Goal: Information Seeking & Learning: Learn about a topic

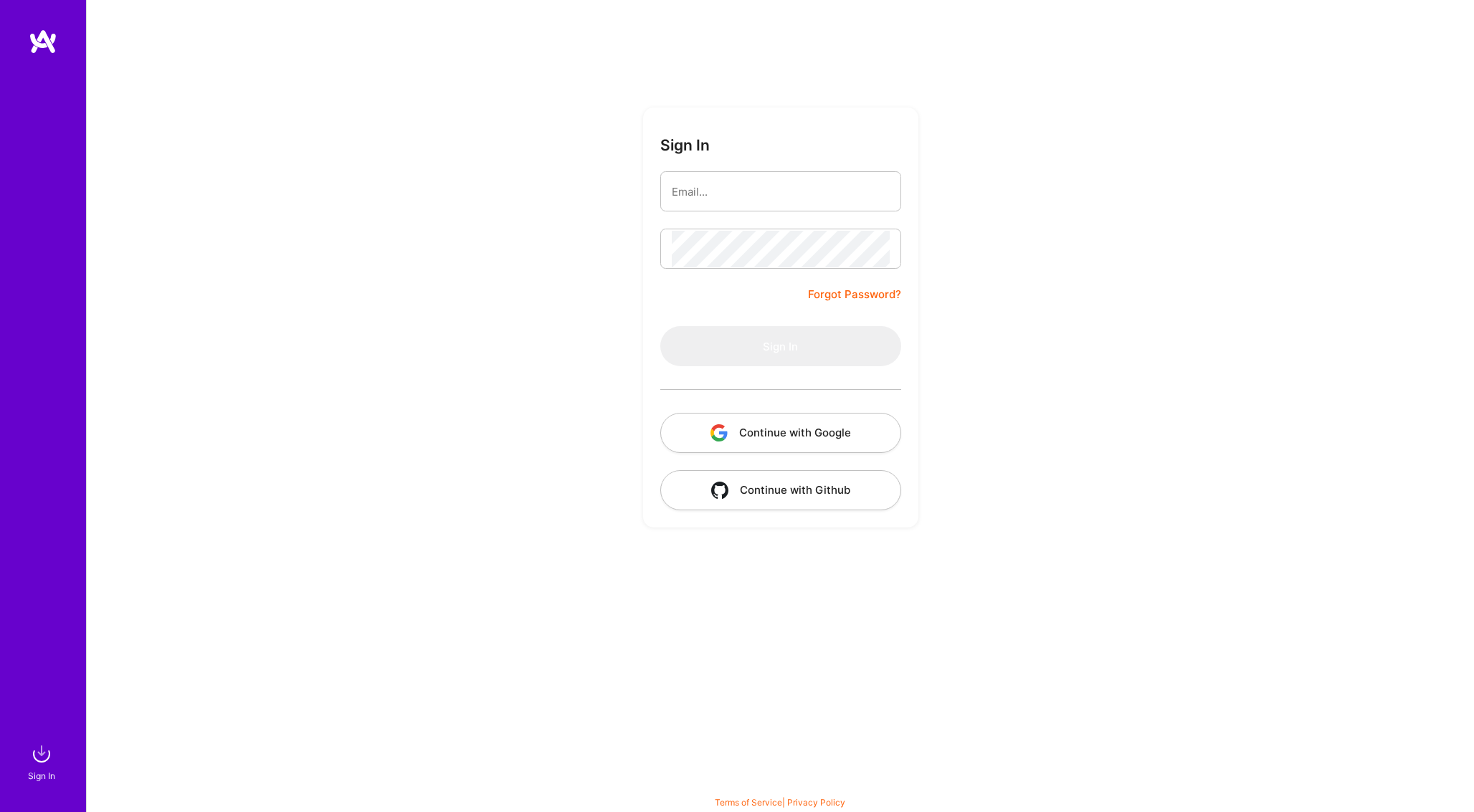
click at [781, 446] on button "Continue with Google" at bounding box center [781, 433] width 241 height 40
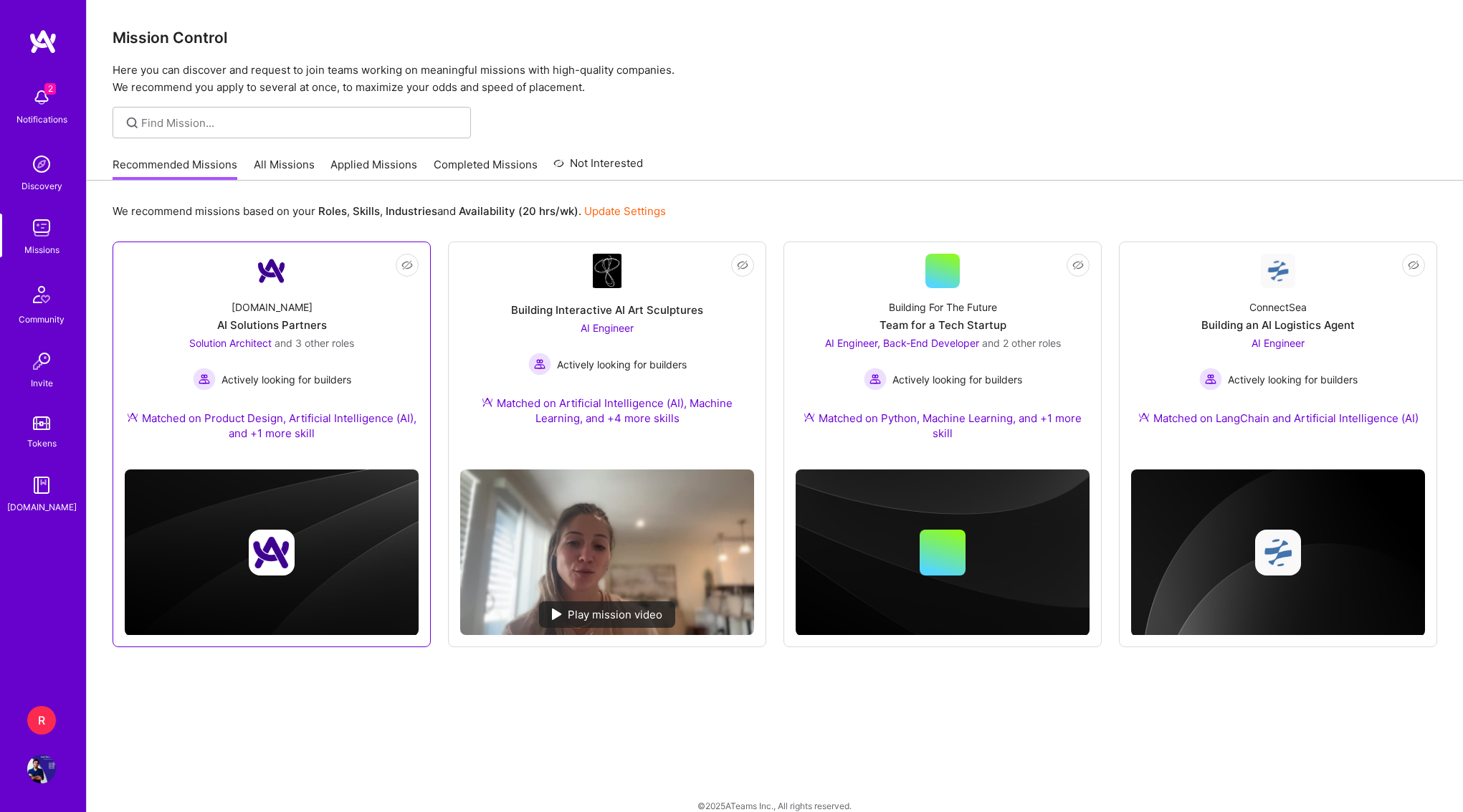
click at [282, 314] on div "[DOMAIN_NAME]" at bounding box center [272, 307] width 81 height 15
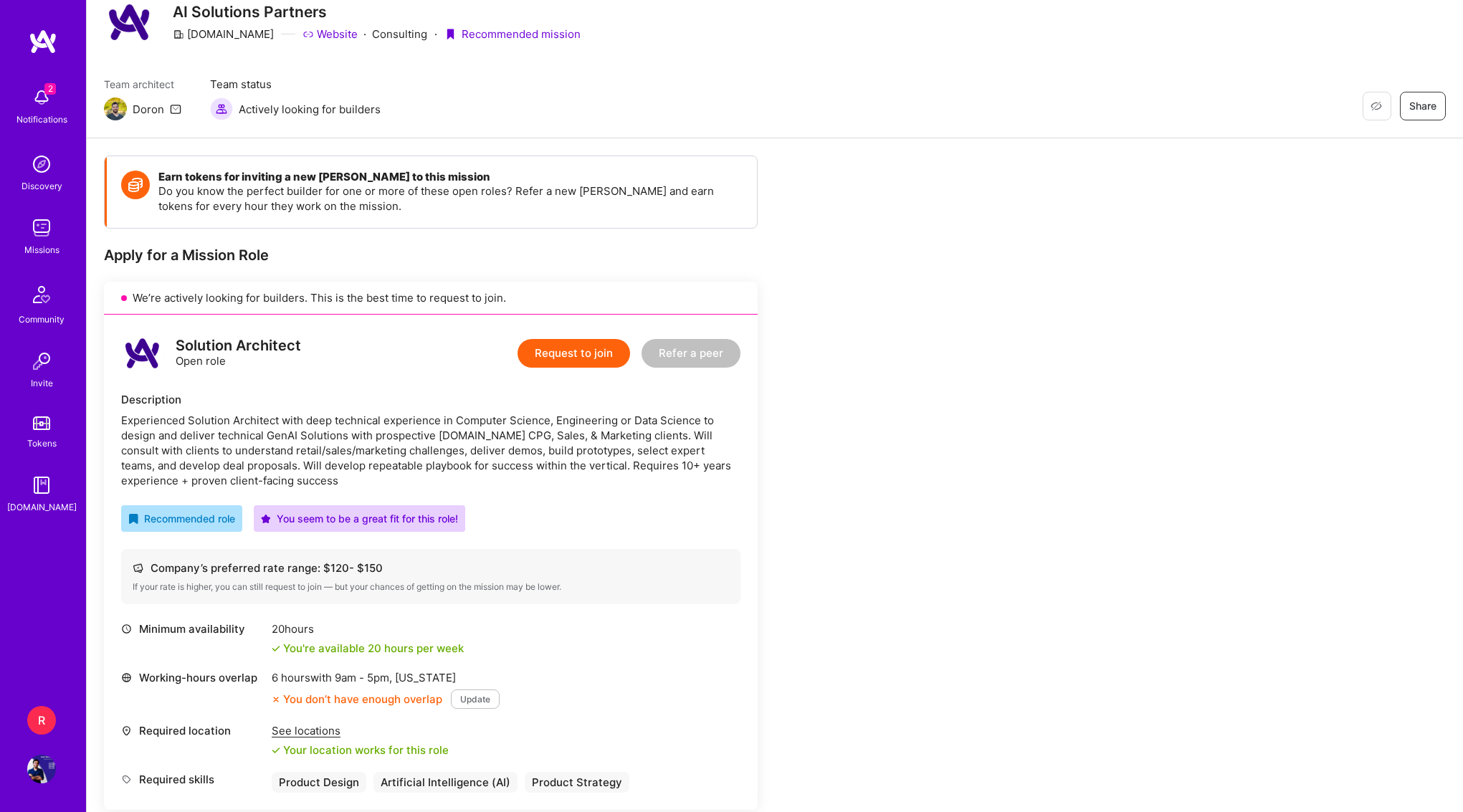
scroll to position [98, 0]
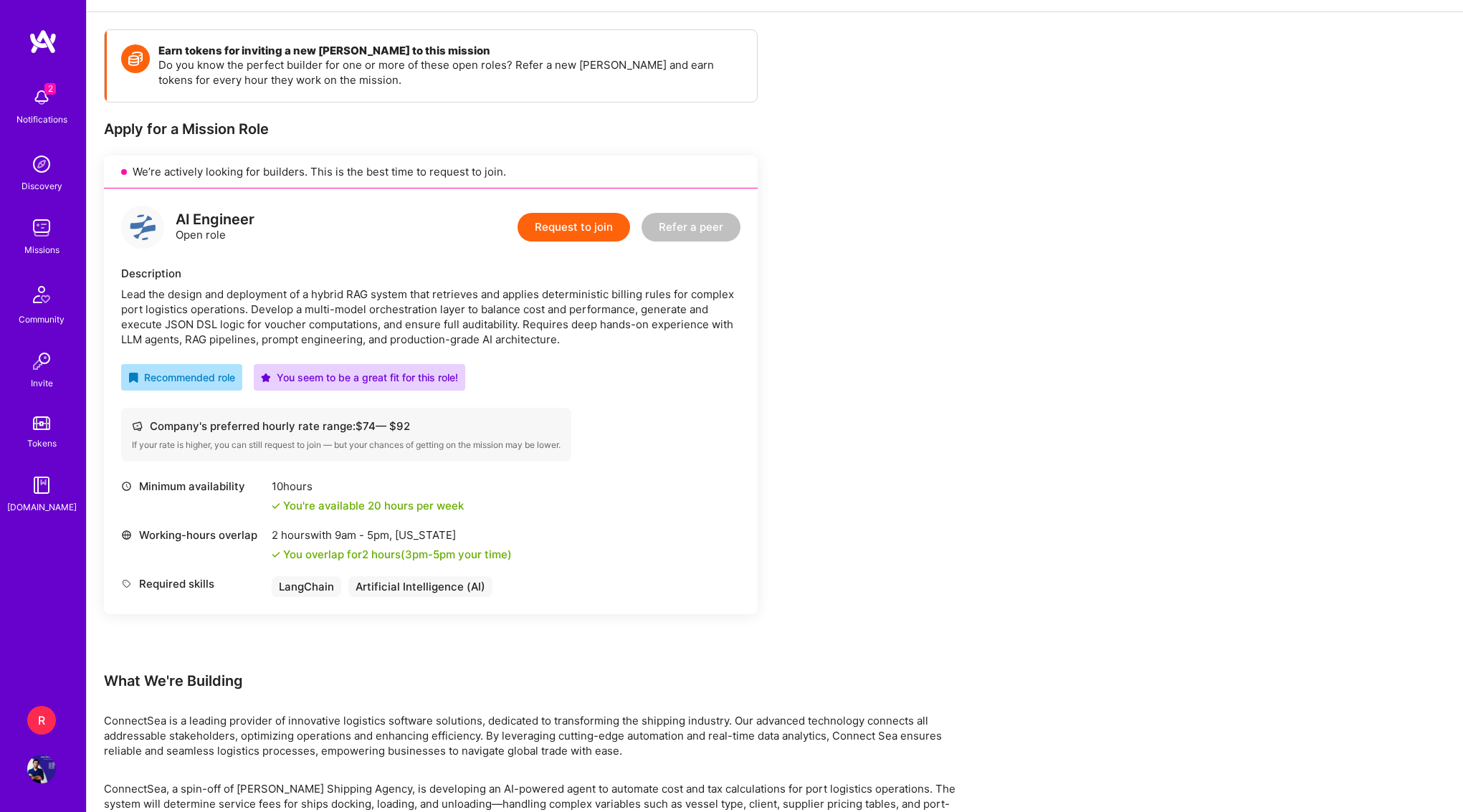
scroll to position [180, 0]
click at [448, 300] on div "Lead the design and deployment of a hybrid RAG system that retrieves and applie…" at bounding box center [430, 316] width 619 height 60
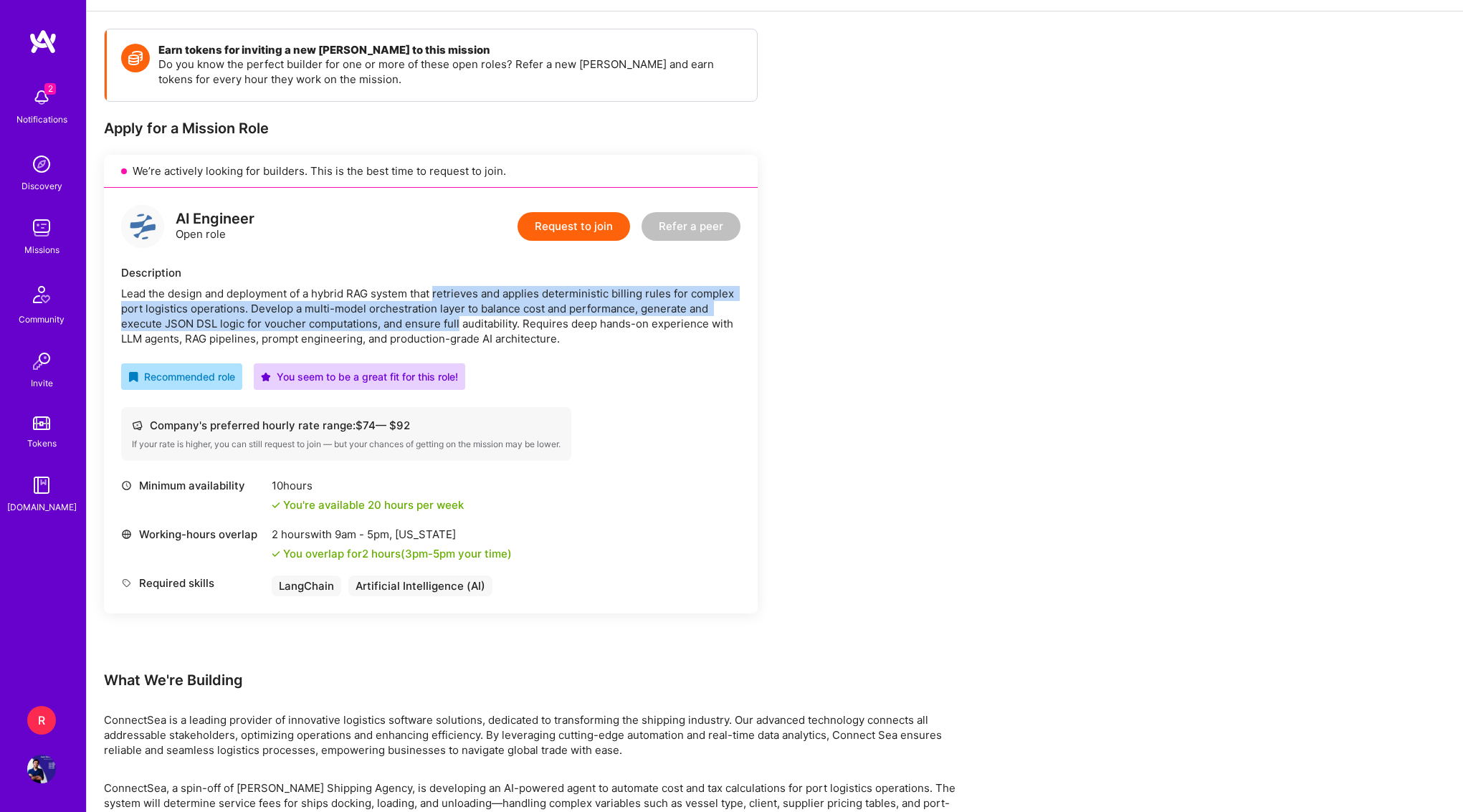
drag, startPoint x: 448, startPoint y: 300, endPoint x: 441, endPoint y: 336, distance: 36.7
click at [441, 335] on div "Lead the design and deployment of a hybrid RAG system that retrieves and applie…" at bounding box center [430, 316] width 619 height 60
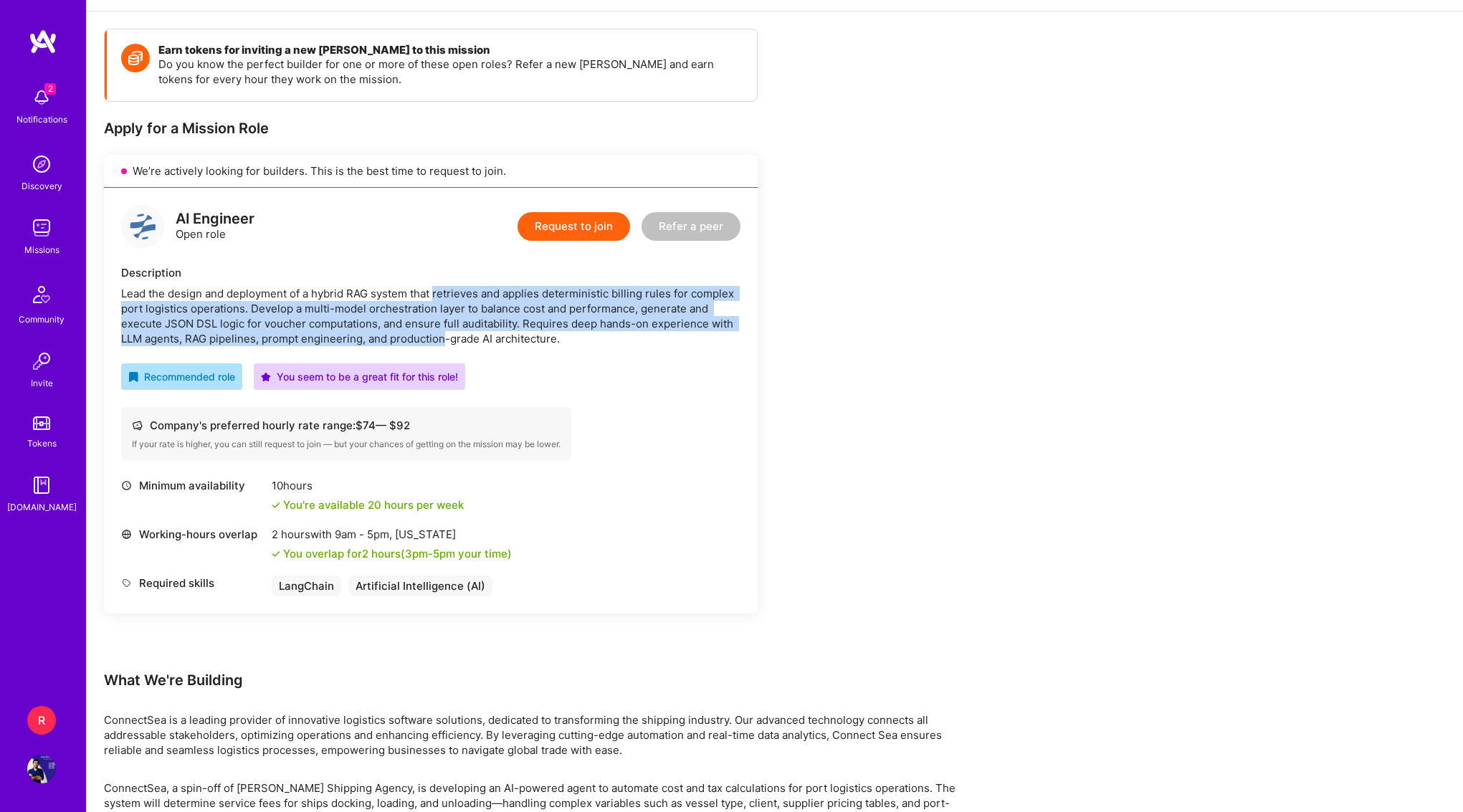
click at [441, 336] on div "Lead the design and deployment of a hybrid RAG system that retrieves and applie…" at bounding box center [430, 316] width 619 height 60
drag, startPoint x: 441, startPoint y: 336, endPoint x: 467, endPoint y: 294, distance: 49.4
click at [466, 295] on div "Lead the design and deployment of a hybrid RAG system that retrieves and applie…" at bounding box center [430, 316] width 619 height 60
click at [467, 294] on div "Lead the design and deployment of a hybrid RAG system that retrieves and applie…" at bounding box center [430, 316] width 619 height 60
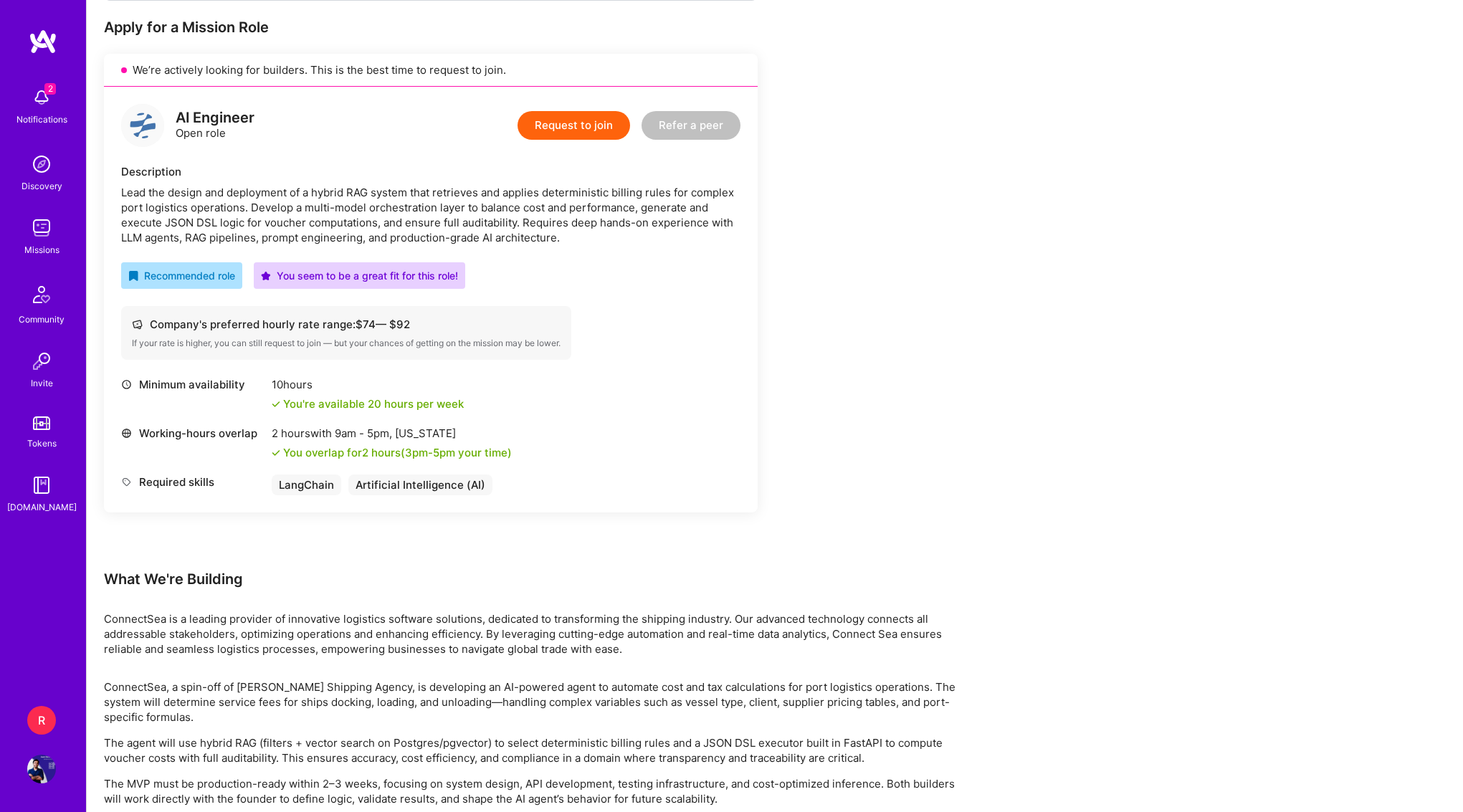
scroll to position [321, 0]
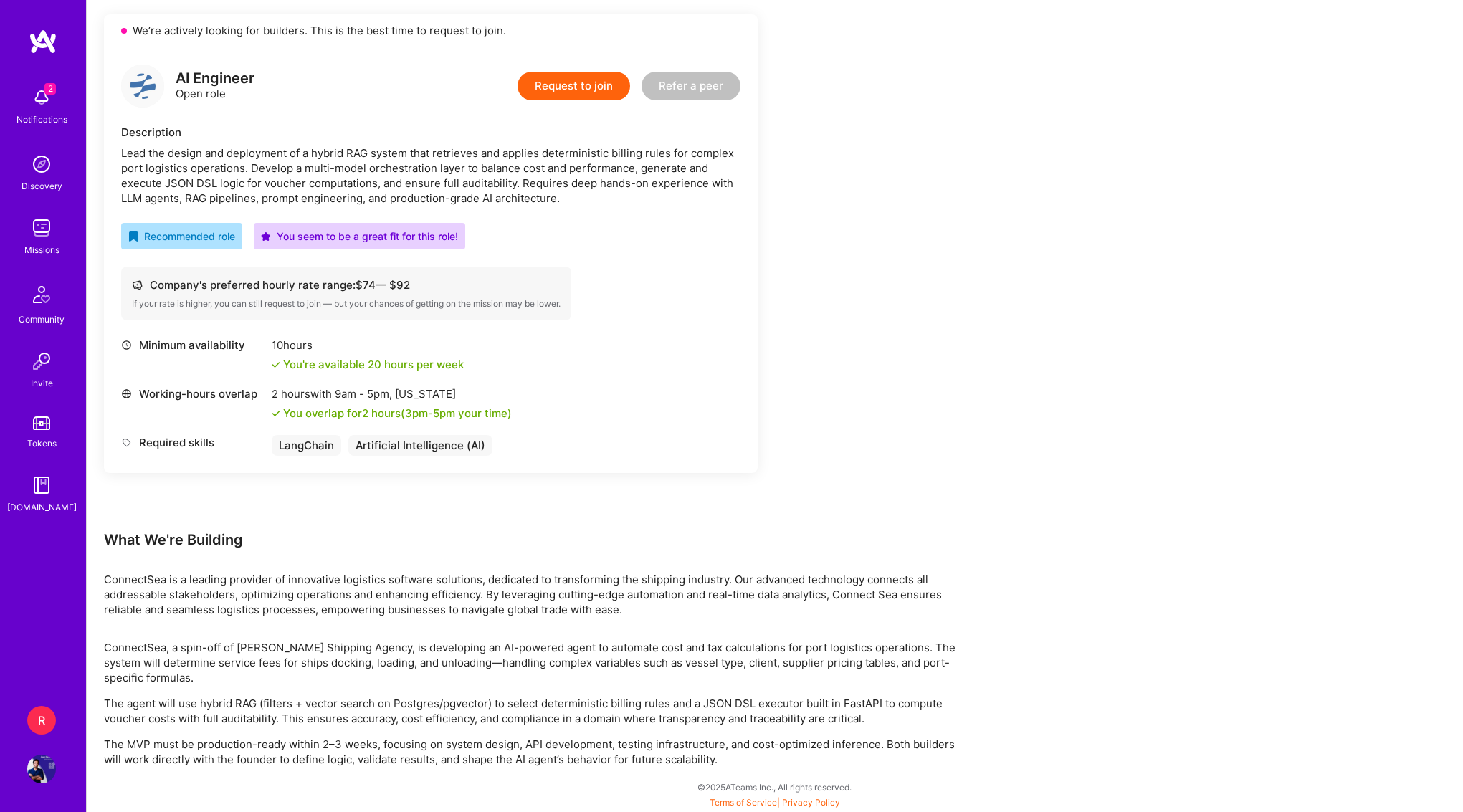
click at [454, 419] on span "3pm - 5pm" at bounding box center [430, 413] width 50 height 13
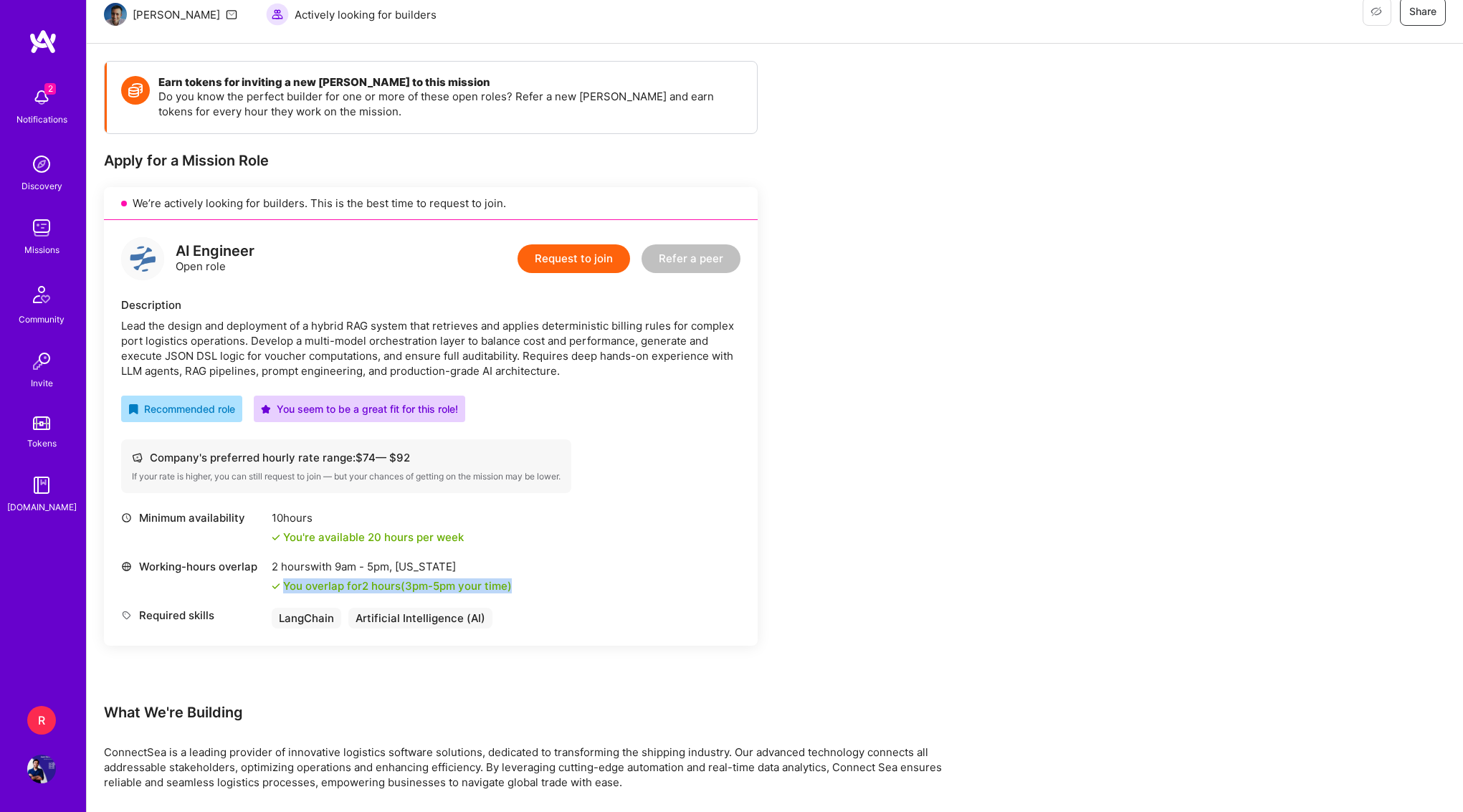
scroll to position [140, 0]
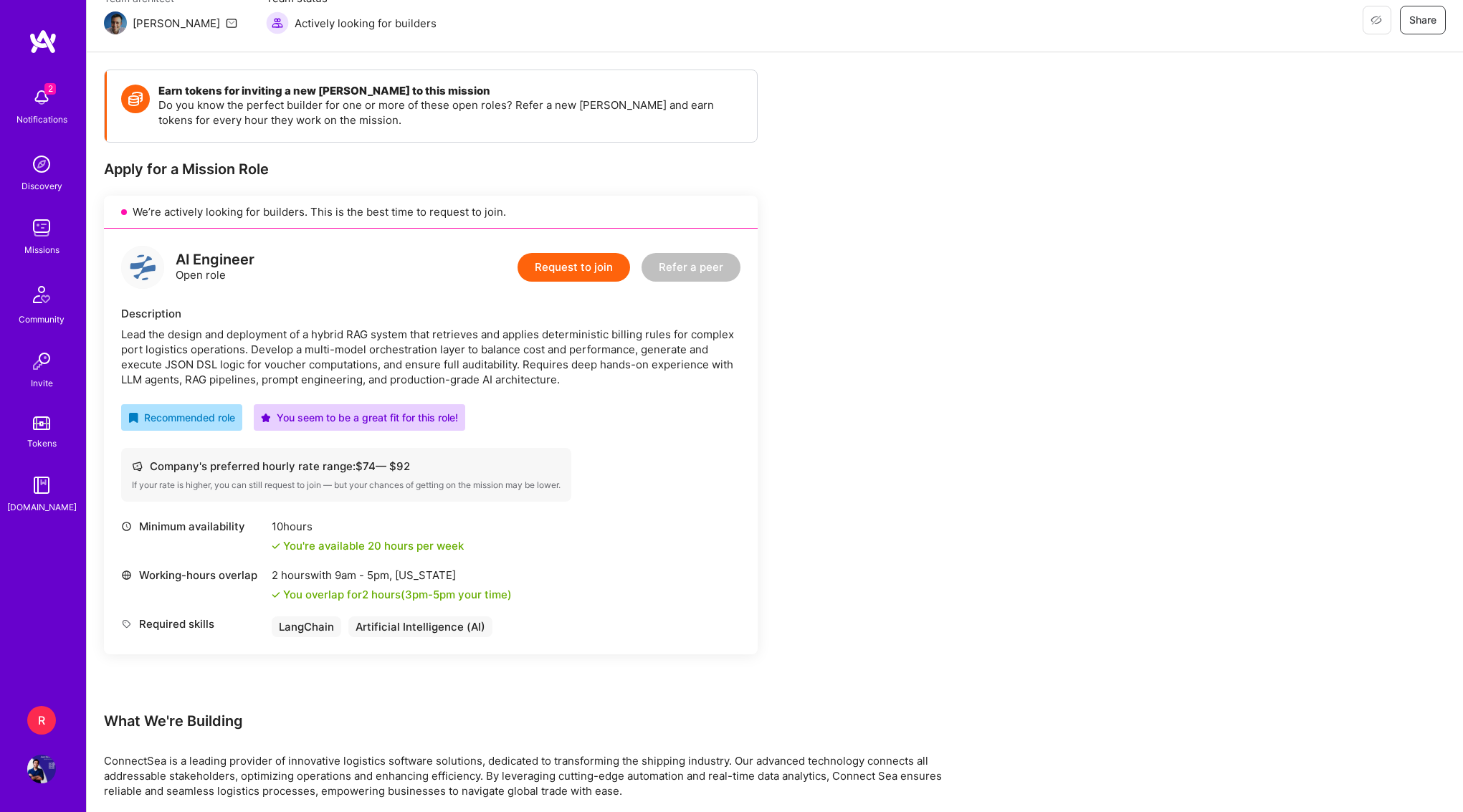
click at [202, 271] on div "AI Engineer Open role" at bounding box center [214, 267] width 79 height 30
click at [72, 98] on div "2 Notifications" at bounding box center [41, 105] width 89 height 50
click at [471, 317] on div "2 2 Notifications Discovery Missions Community Invite Tokens [DOMAIN_NAME] R RN…" at bounding box center [732, 423] width 1463 height 1126
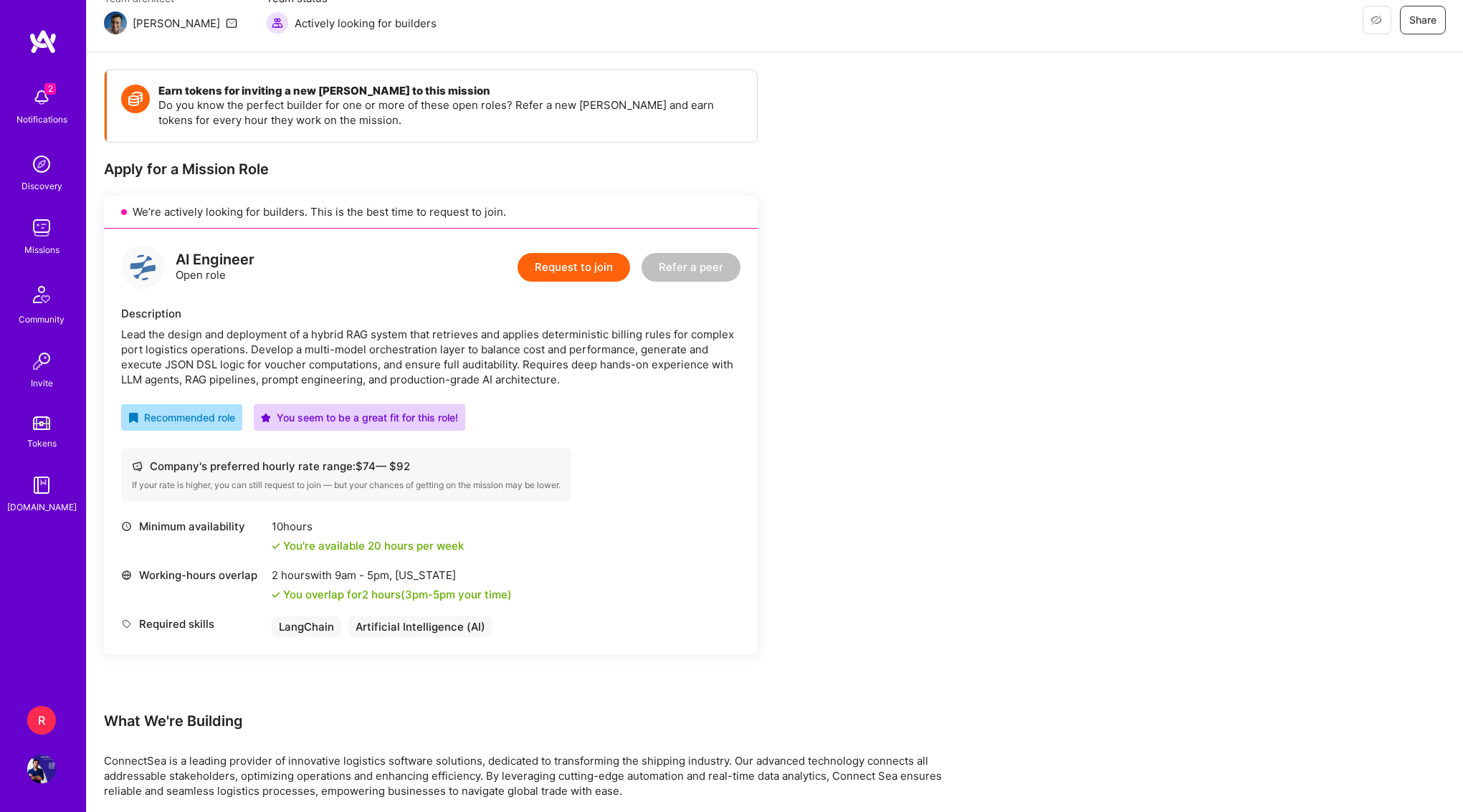
click at [31, 712] on div "R" at bounding box center [41, 720] width 29 height 29
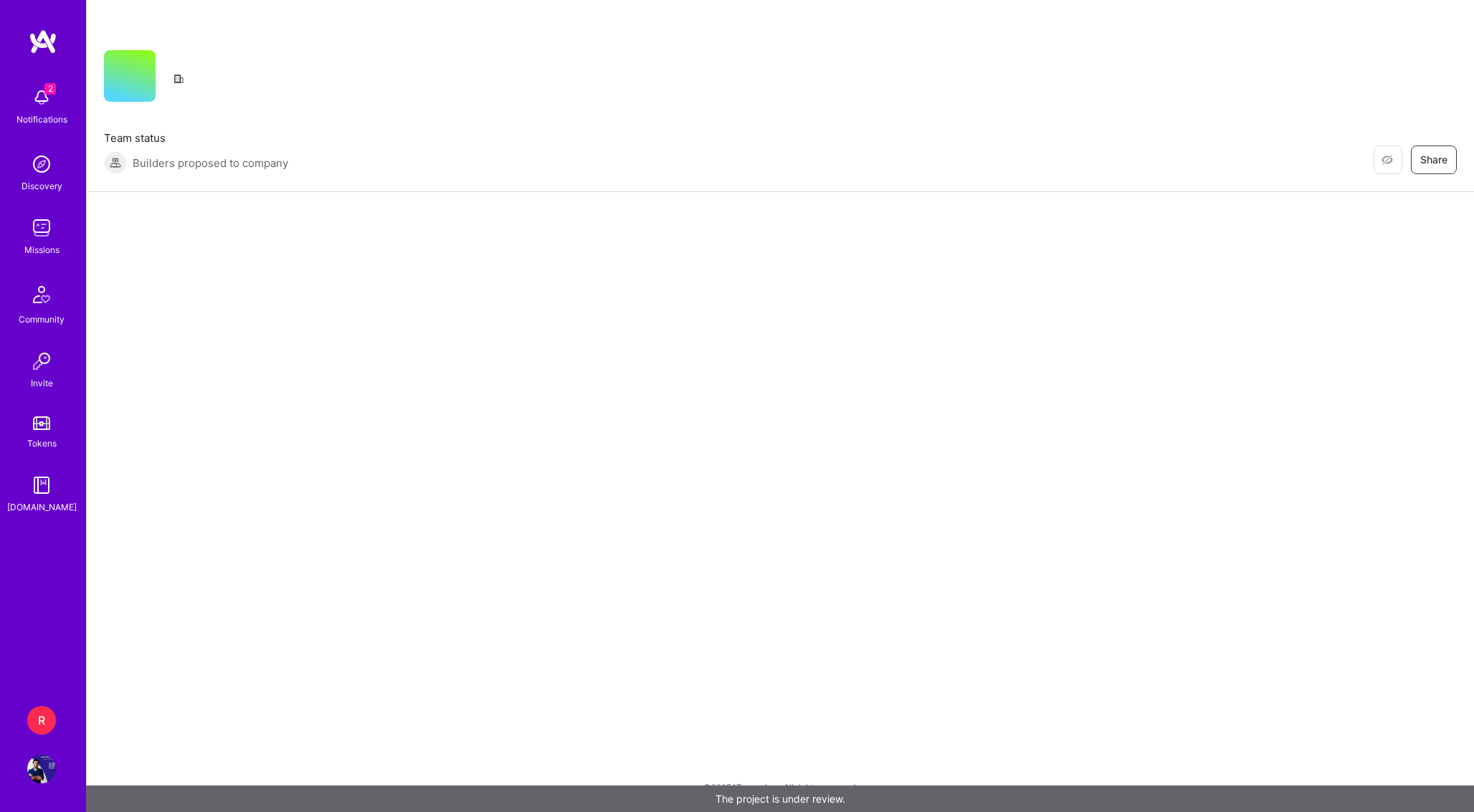
click at [40, 767] on img at bounding box center [41, 769] width 29 height 29
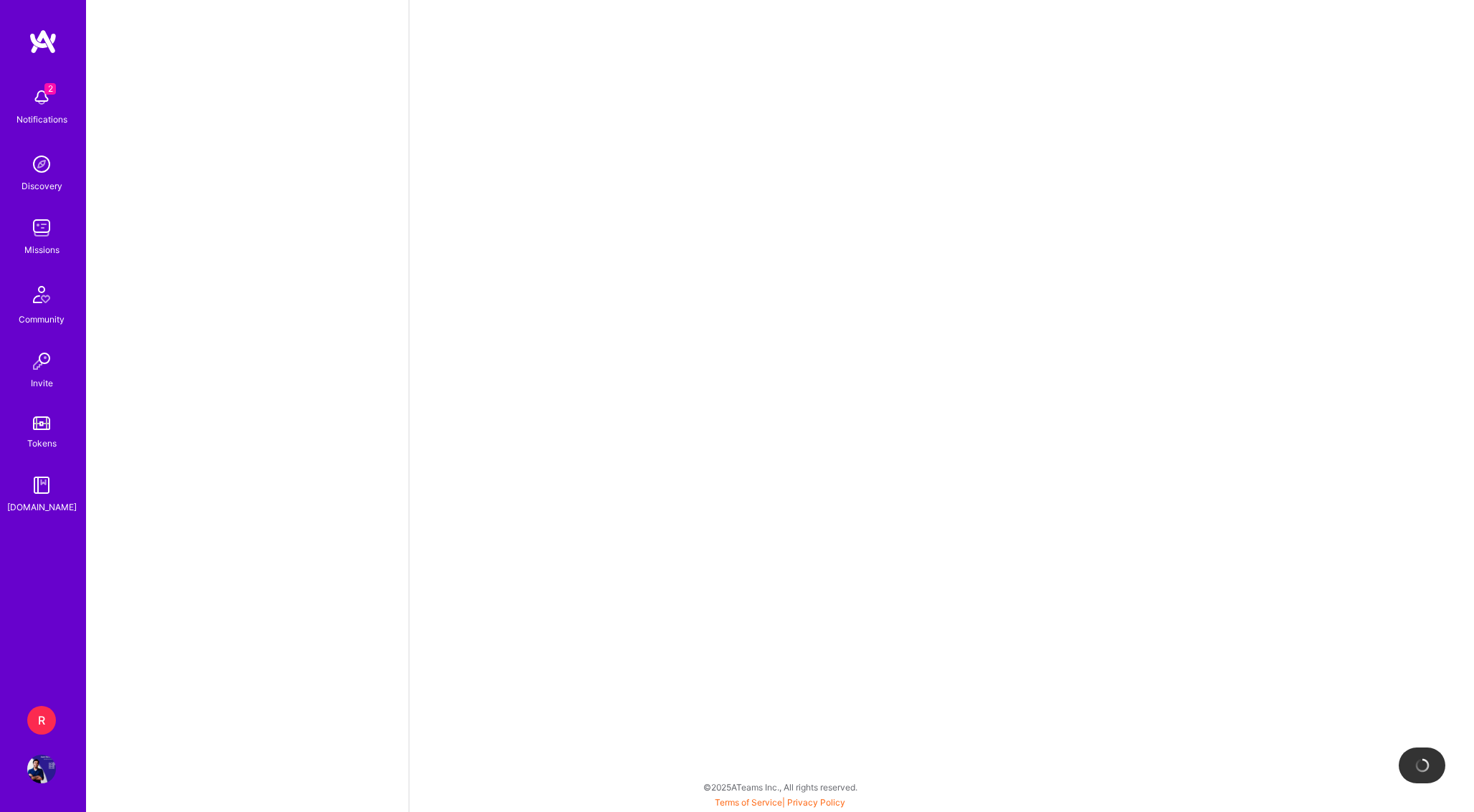
click at [47, 724] on div "R" at bounding box center [41, 720] width 29 height 29
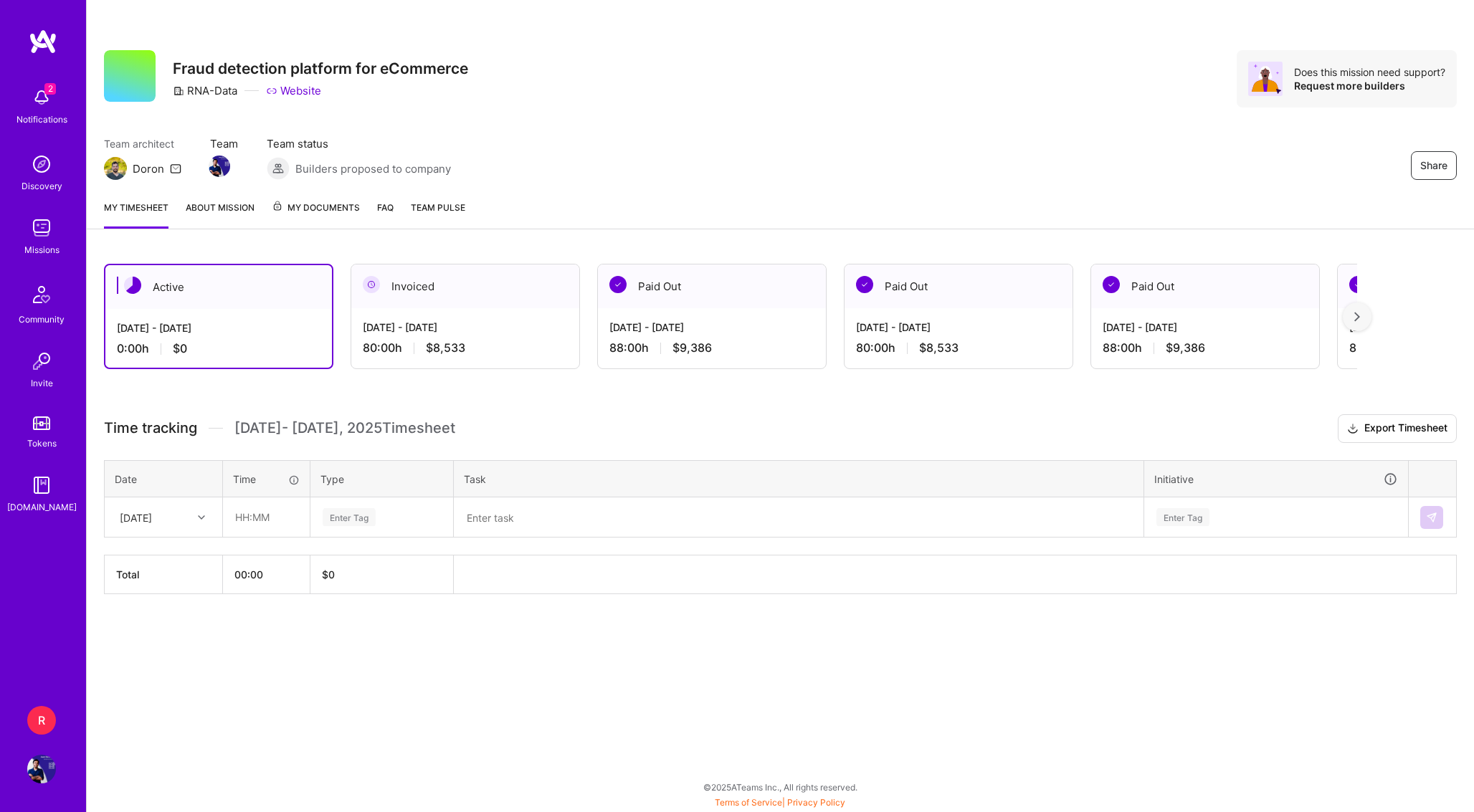
click at [38, 773] on img at bounding box center [41, 769] width 29 height 29
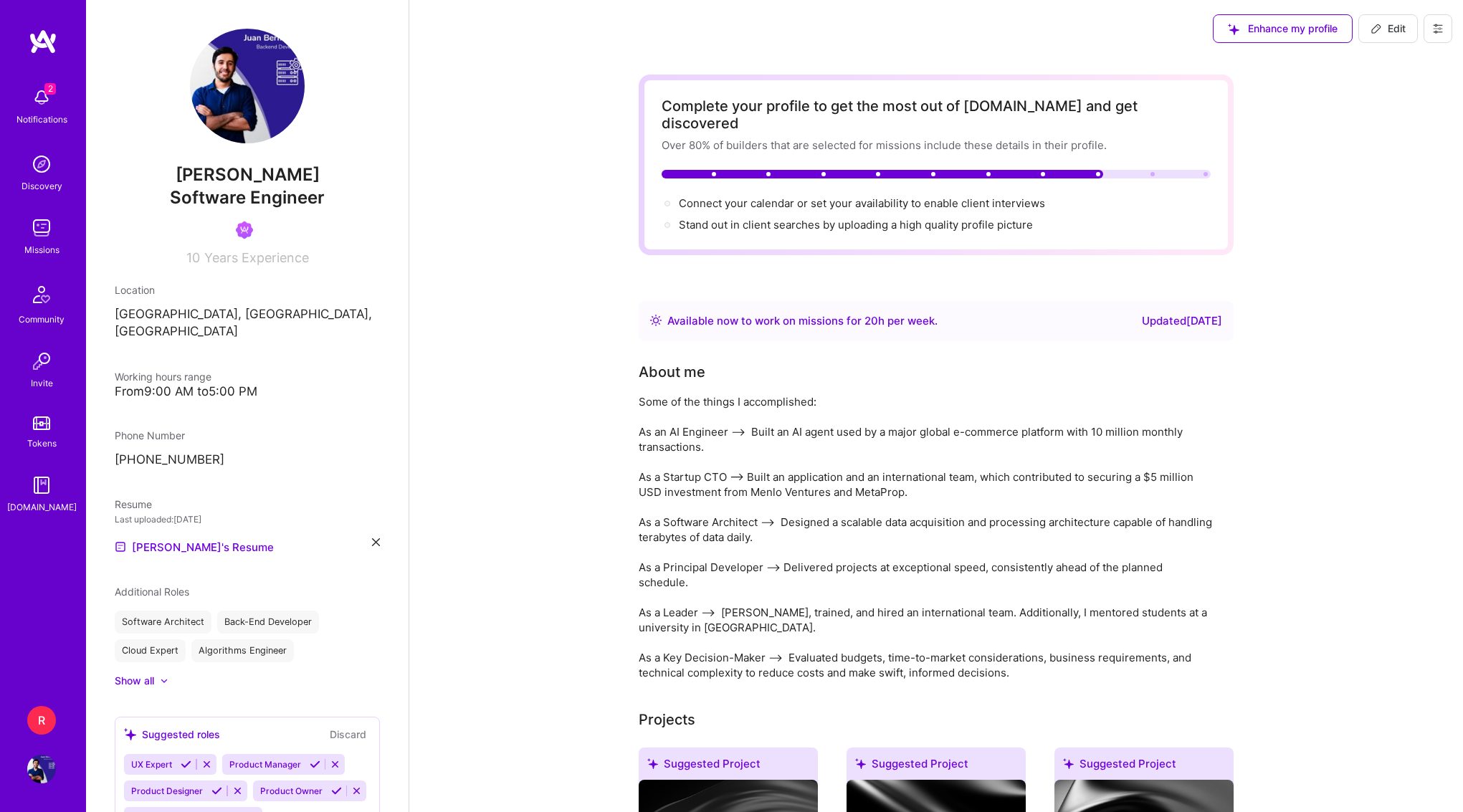
click at [46, 723] on div "R" at bounding box center [41, 720] width 29 height 29
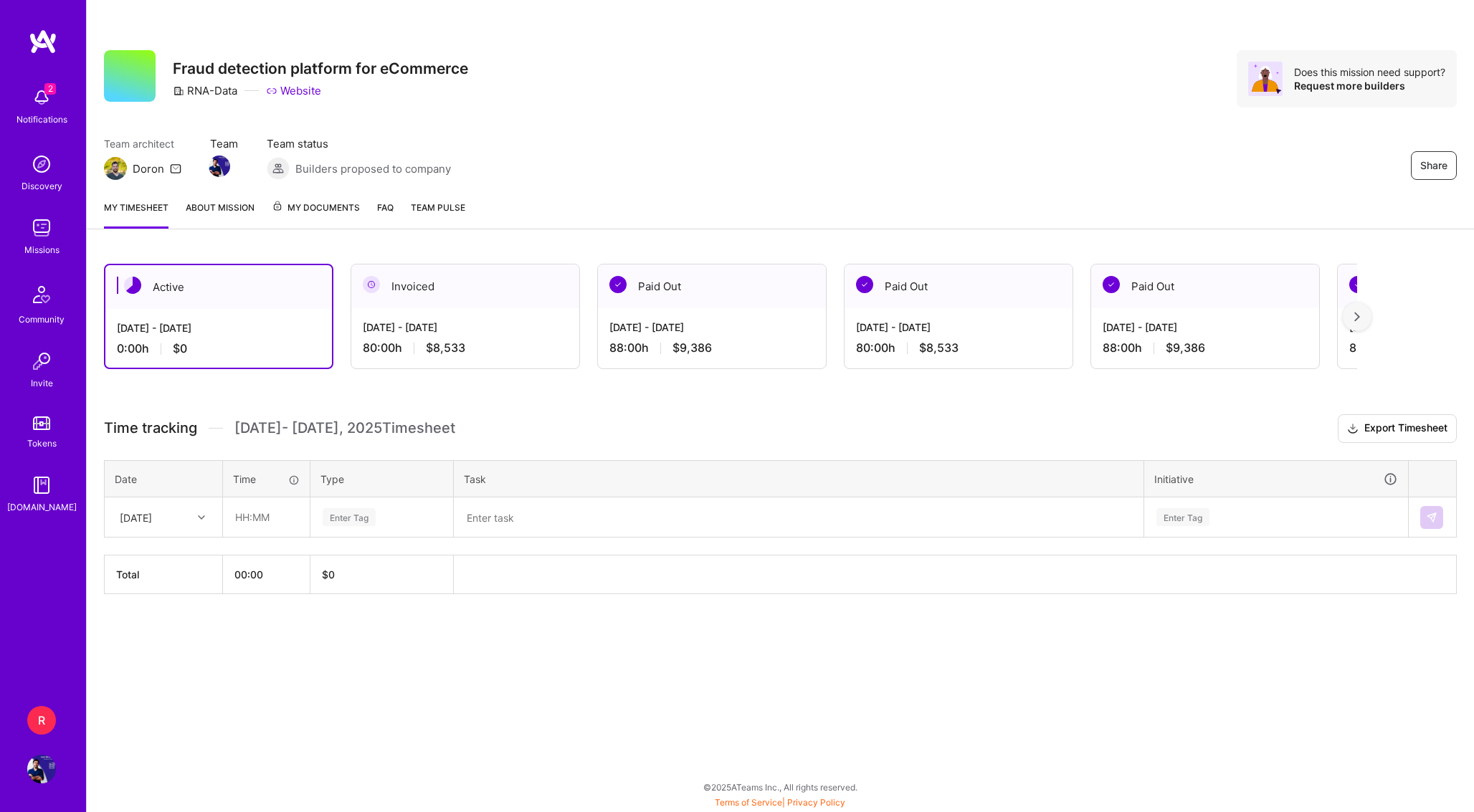
click at [53, 211] on div "2 Notifications Discovery Missions Community Invite Tokens [DOMAIN_NAME]" at bounding box center [43, 297] width 86 height 434
click at [38, 234] on img at bounding box center [41, 228] width 29 height 29
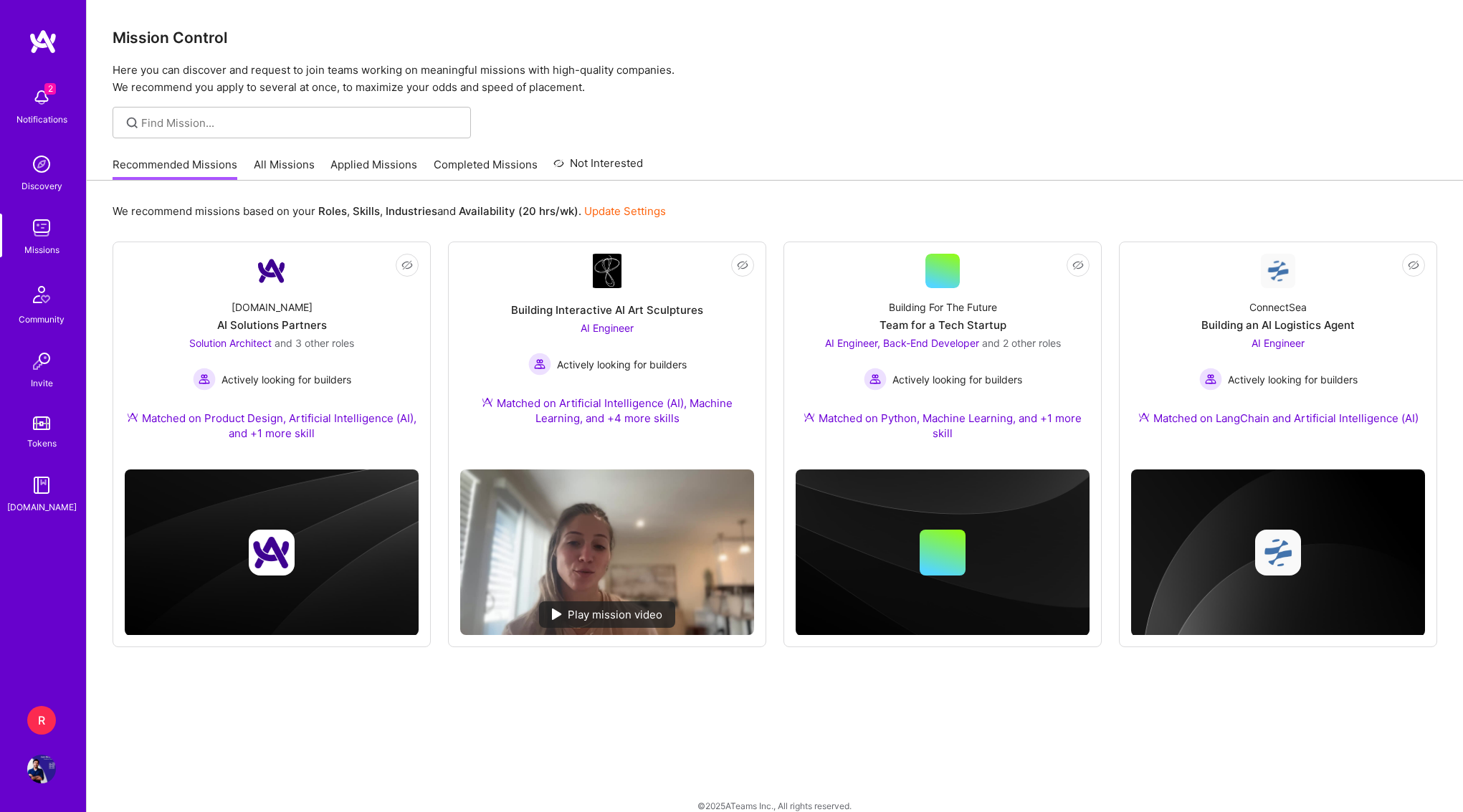
click at [371, 160] on link "Applied Missions" at bounding box center [374, 169] width 87 height 24
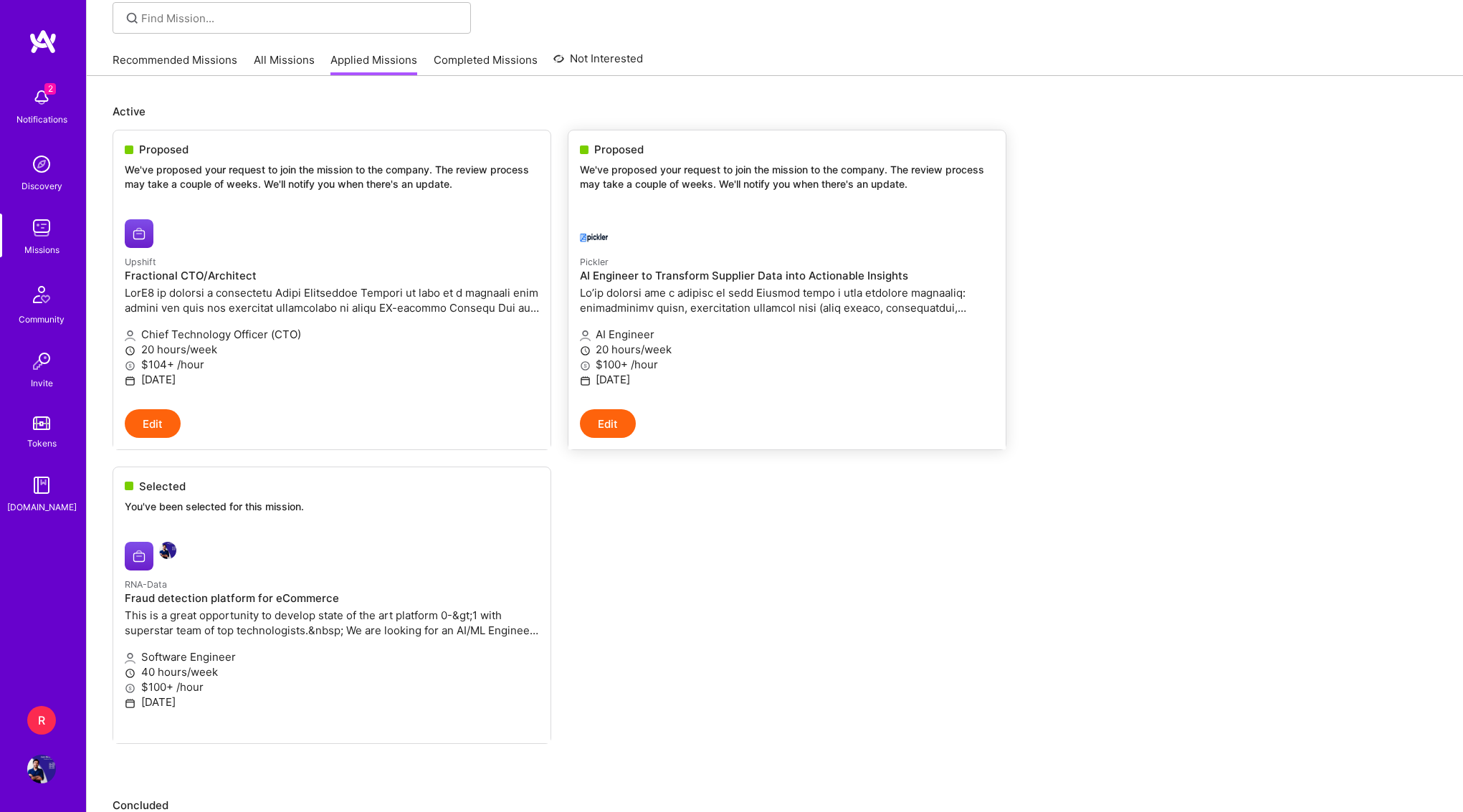
scroll to position [103, 0]
click at [63, 93] on div "2 Notifications" at bounding box center [41, 105] width 89 height 50
